Goal: Navigation & Orientation: Go to known website

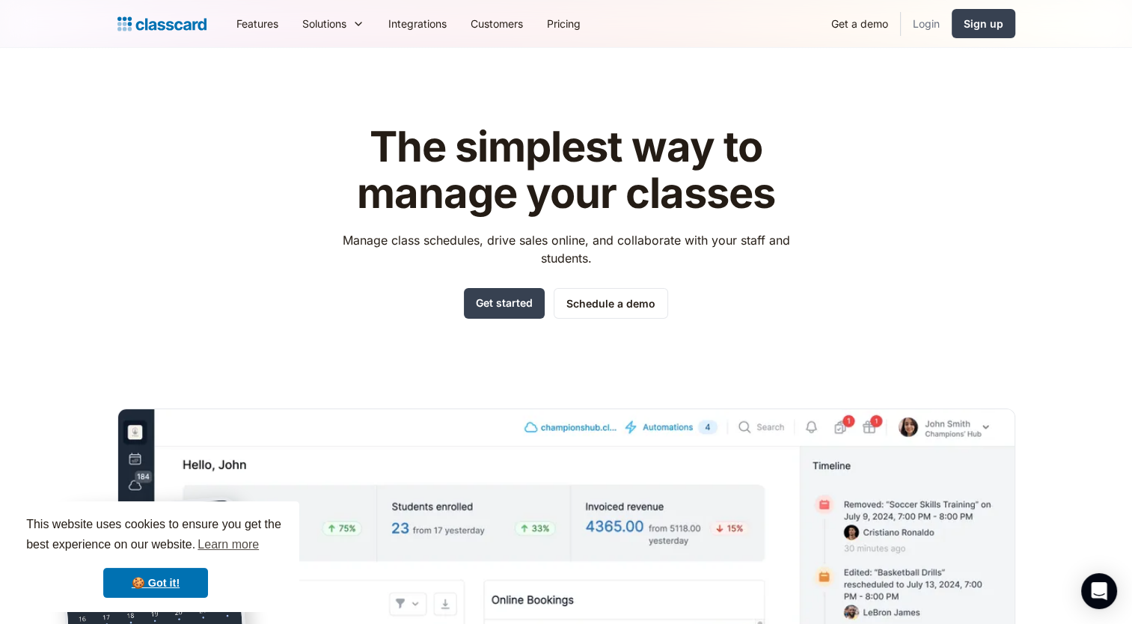
click at [935, 22] on link "Login" at bounding box center [926, 24] width 51 height 34
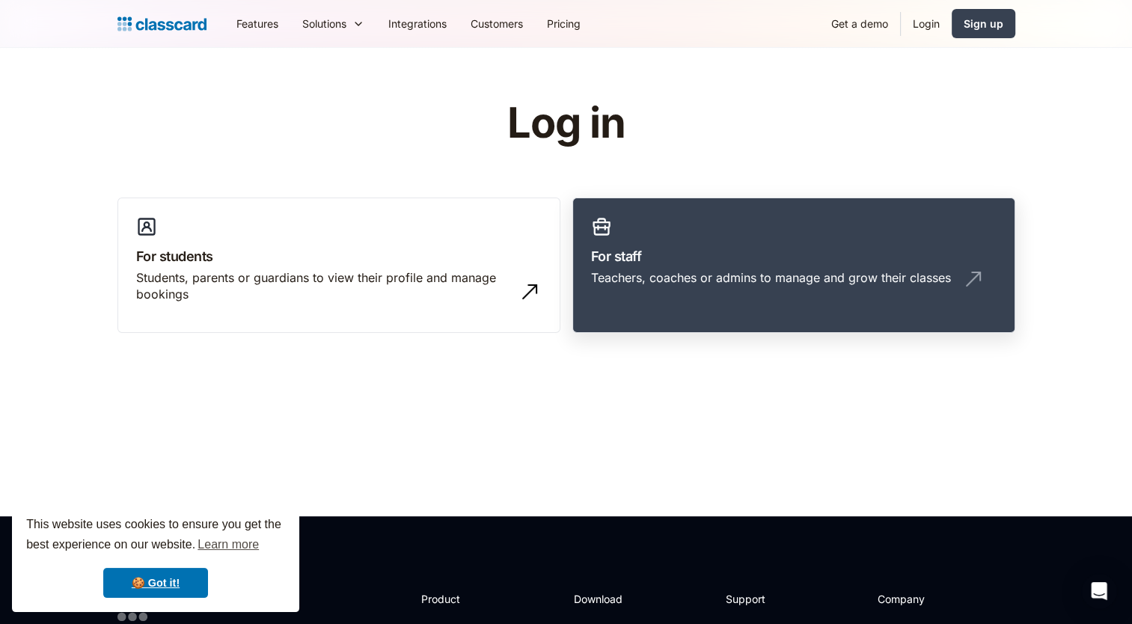
click at [767, 265] on h3 "For staff" at bounding box center [793, 256] width 405 height 20
